Goal: Obtain resource: Download file/media

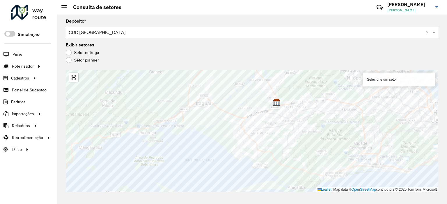
click at [118, 34] on input "text" at bounding box center [246, 32] width 355 height 7
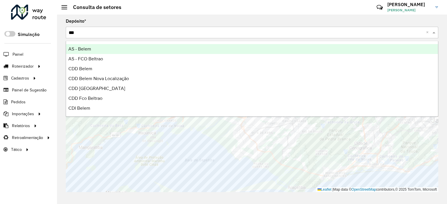
type input "****"
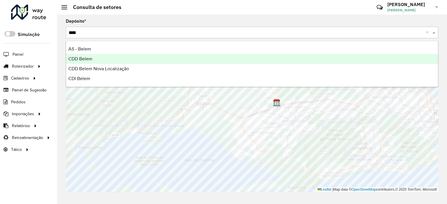
click at [106, 61] on div "CDD Belem" at bounding box center [252, 59] width 372 height 10
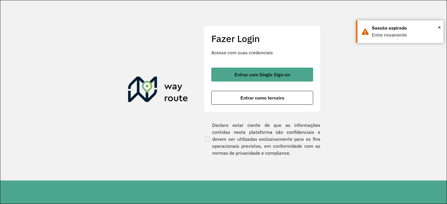
click at [233, 53] on p "Acesse com suas credenciais" at bounding box center [262, 52] width 102 height 7
click at [249, 63] on div "Fazer Login Acesse com suas credenciais Entrar com Single Sign-on Entrar como t…" at bounding box center [262, 69] width 116 height 86
click at [254, 66] on div "Fazer Login Acesse com suas credenciais Entrar com Single Sign-on Entrar como t…" at bounding box center [262, 69] width 116 height 86
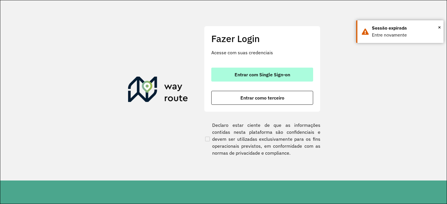
click at [261, 72] on span "Entrar com Single Sign-on" at bounding box center [262, 74] width 56 height 5
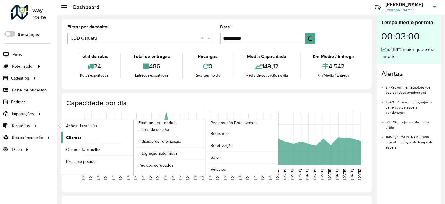
click at [77, 136] on span "Clientes" at bounding box center [74, 138] width 16 height 6
click at [220, 153] on link "Setor" at bounding box center [242, 158] width 72 height 12
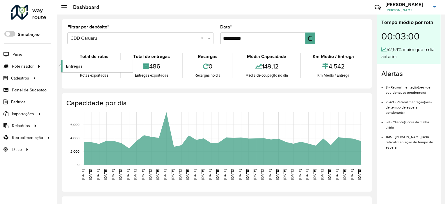
click at [74, 67] on span "Entregas" at bounding box center [74, 66] width 17 height 6
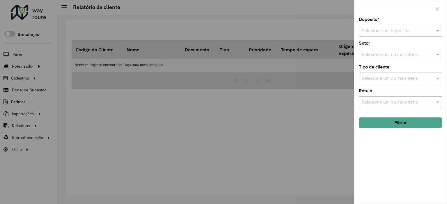
click at [382, 31] on input "text" at bounding box center [395, 31] width 66 height 7
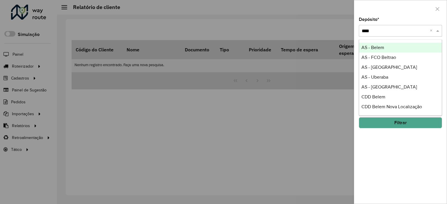
type input "*****"
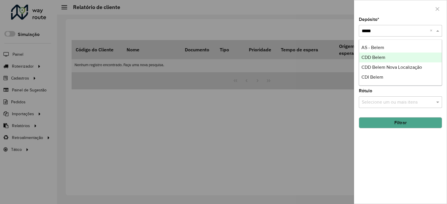
click at [379, 60] on div "CDD Belem" at bounding box center [400, 58] width 83 height 10
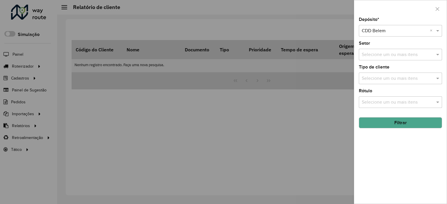
click at [402, 124] on button "Filtrar" at bounding box center [400, 123] width 83 height 11
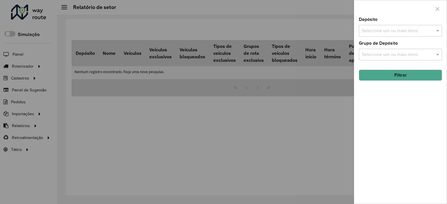
click at [381, 32] on input "text" at bounding box center [397, 31] width 74 height 7
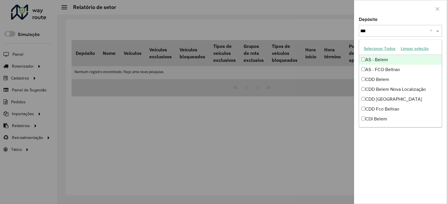
type input "****"
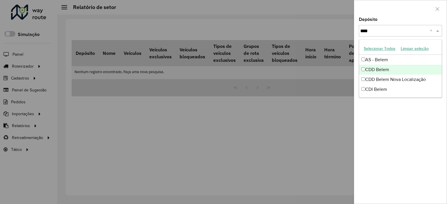
click at [399, 70] on div "CDD Belem" at bounding box center [400, 70] width 83 height 10
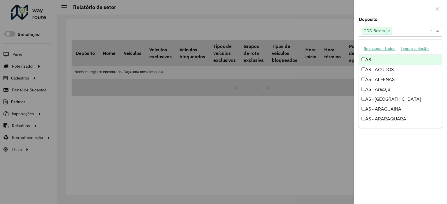
click at [387, 10] on div at bounding box center [400, 8] width 92 height 17
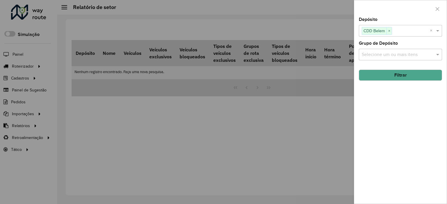
click at [400, 78] on button "Filtrar" at bounding box center [400, 75] width 83 height 11
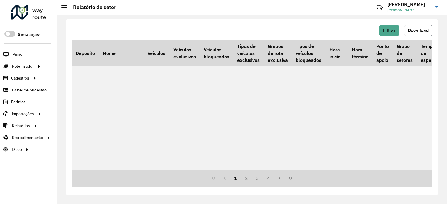
click at [413, 29] on span "Download" at bounding box center [418, 30] width 21 height 5
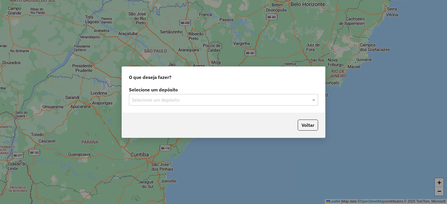
click at [182, 99] on input "text" at bounding box center [218, 100] width 172 height 7
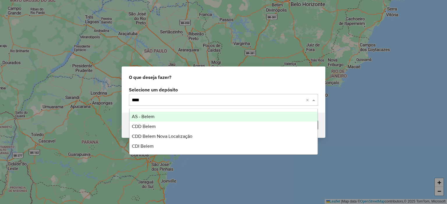
type input "*****"
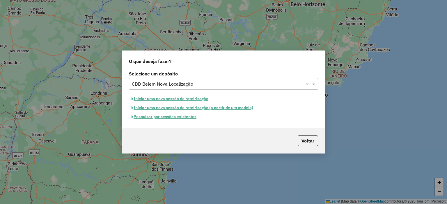
click at [162, 116] on button "Pesquisar por sessões existentes" at bounding box center [164, 117] width 70 height 9
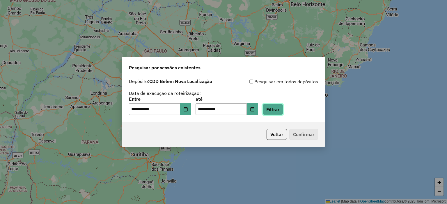
click at [283, 107] on button "Filtrar" at bounding box center [272, 109] width 21 height 11
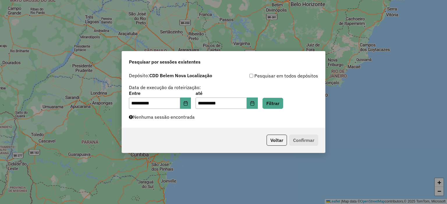
click at [226, 120] on div "**********" at bounding box center [223, 99] width 203 height 58
click at [266, 144] on button "Voltar" at bounding box center [276, 140] width 20 height 11
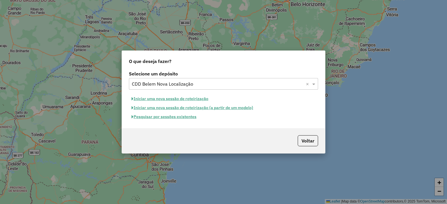
click at [271, 140] on div "Voltar" at bounding box center [223, 141] width 203 height 25
